Goal: Information Seeking & Learning: Find specific fact

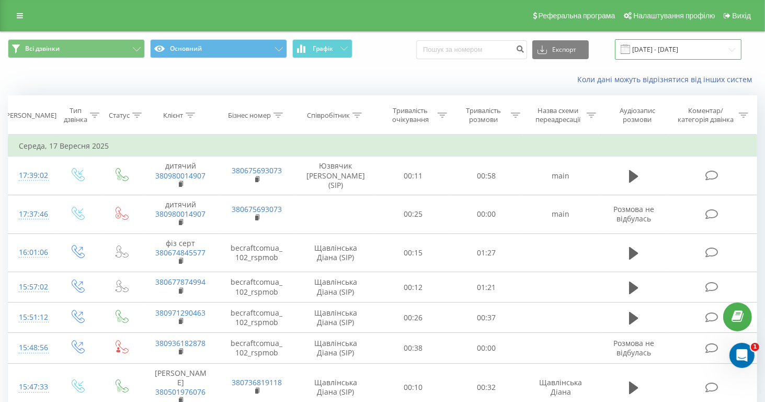
click at [642, 52] on input "[DATE] - [DATE]" at bounding box center [678, 49] width 127 height 20
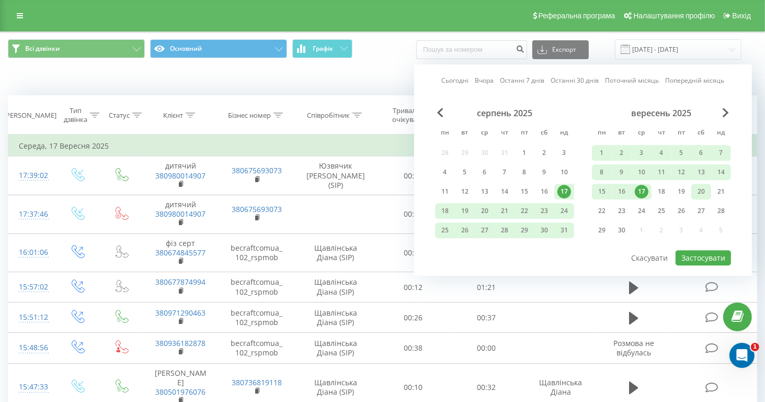
click at [694, 190] on div "20" at bounding box center [702, 192] width 20 height 16
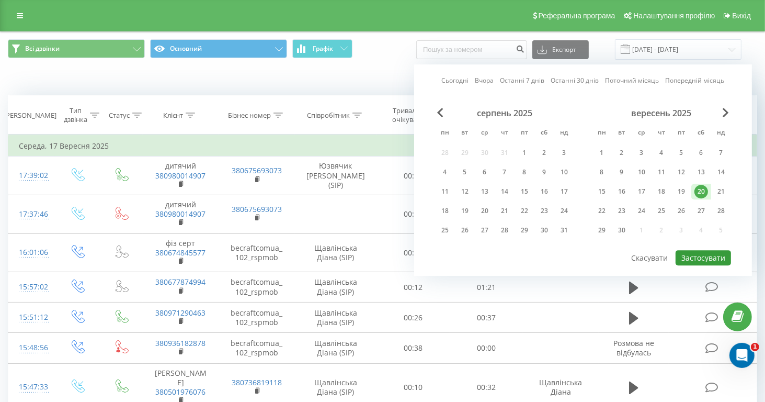
click at [696, 256] on button "Застосувати" at bounding box center [703, 257] width 55 height 15
type input "20.09.2025 - 20.09.2025"
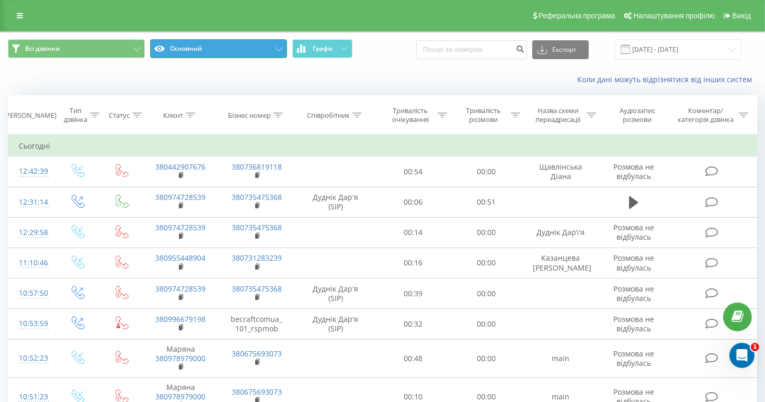
click at [262, 54] on button "Основний" at bounding box center [218, 48] width 137 height 19
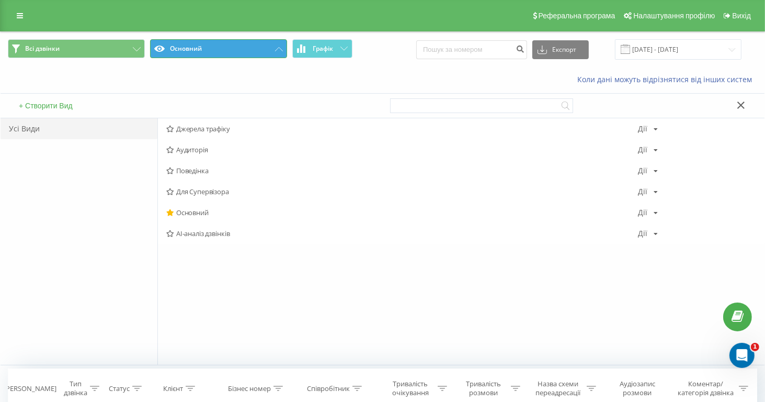
click at [266, 52] on button "Основний" at bounding box center [218, 48] width 137 height 19
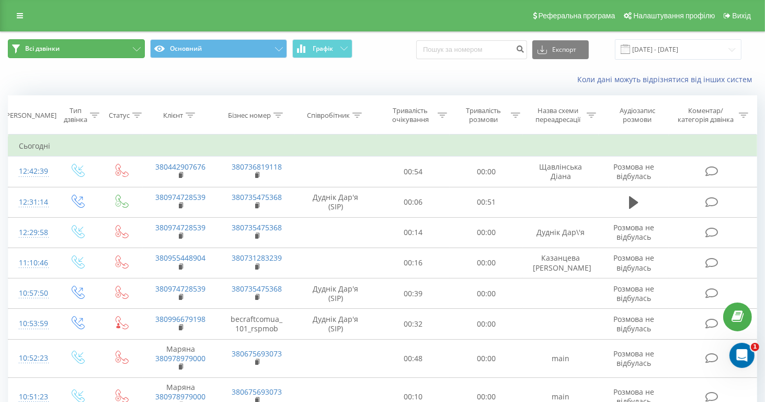
click at [111, 53] on button "Всі дзвінки" at bounding box center [76, 48] width 137 height 19
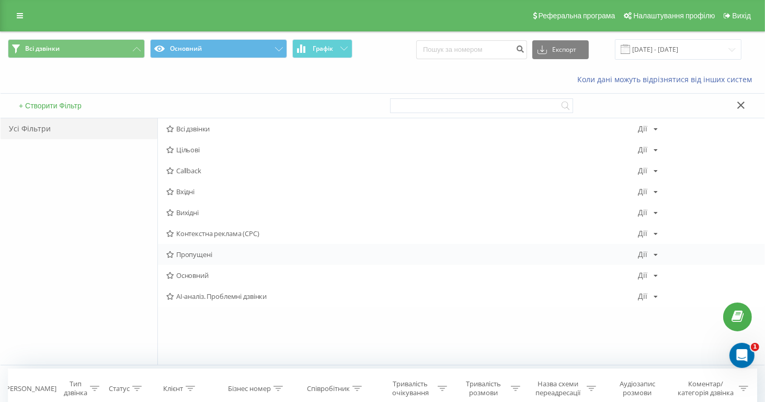
click at [185, 251] on span "Пропущені" at bounding box center [402, 254] width 472 height 7
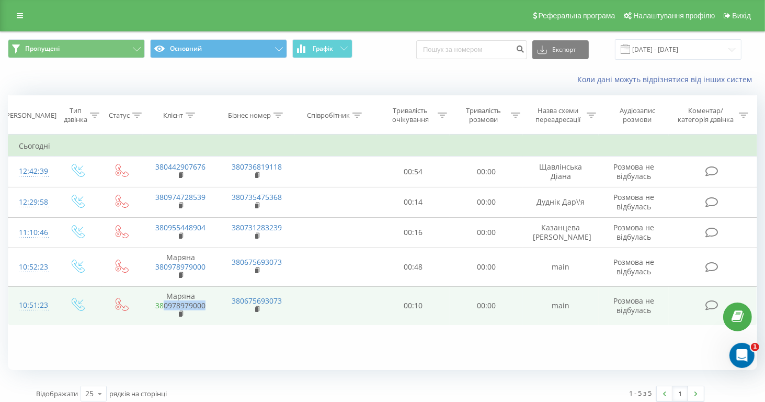
drag, startPoint x: 209, startPoint y: 306, endPoint x: 163, endPoint y: 307, distance: 46.1
click at [163, 307] on td "Маряна 380978979000" at bounding box center [181, 305] width 76 height 39
copy link "0978979000"
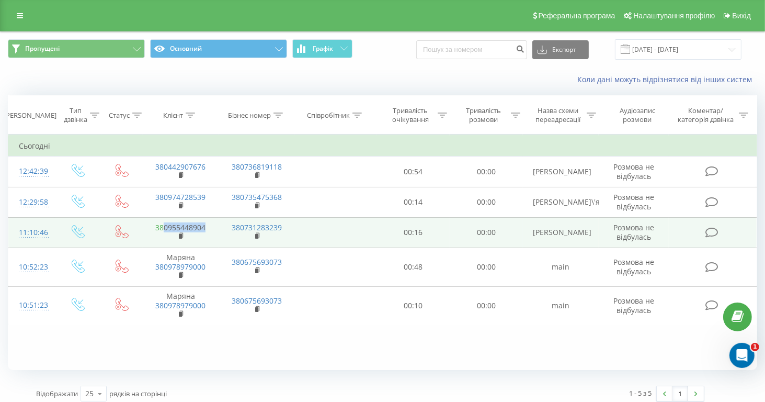
drag, startPoint x: 213, startPoint y: 229, endPoint x: 164, endPoint y: 229, distance: 49.2
click at [164, 229] on td "380955448904" at bounding box center [181, 232] width 76 height 30
copy link "0955448904"
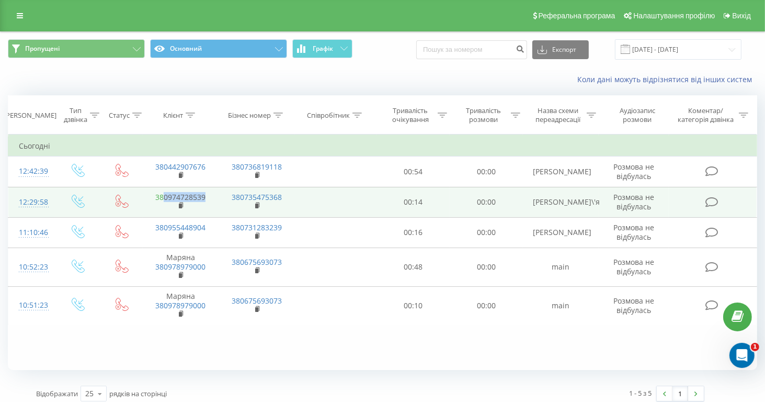
drag, startPoint x: 218, startPoint y: 196, endPoint x: 162, endPoint y: 195, distance: 56.0
click at [162, 195] on tr "12:29:58 380974728539 380735475368 00:14 00:00 [PERSON_NAME]\'я Розмова не відб…" at bounding box center [382, 202] width 749 height 30
drag, startPoint x: 162, startPoint y: 195, endPoint x: 172, endPoint y: 195, distance: 10.0
copy td "0974728539"
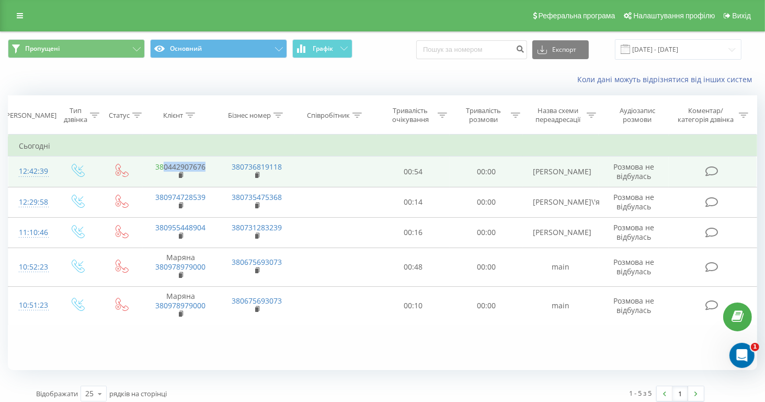
drag, startPoint x: 207, startPoint y: 167, endPoint x: 165, endPoint y: 167, distance: 41.9
click at [165, 167] on td "380442907676" at bounding box center [181, 171] width 76 height 30
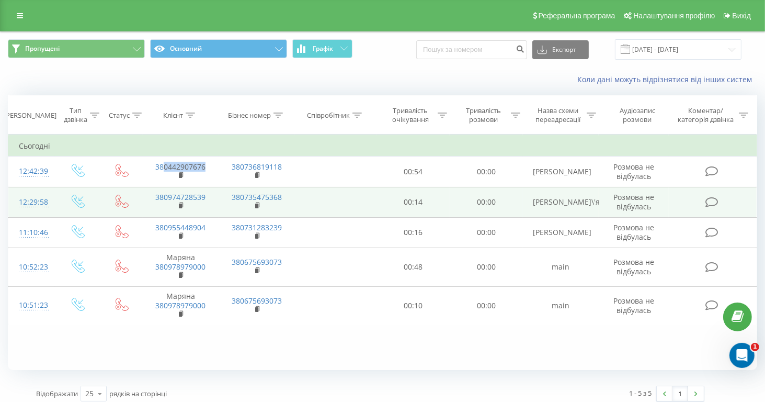
copy link "0442907676"
